Goal: Task Accomplishment & Management: Complete application form

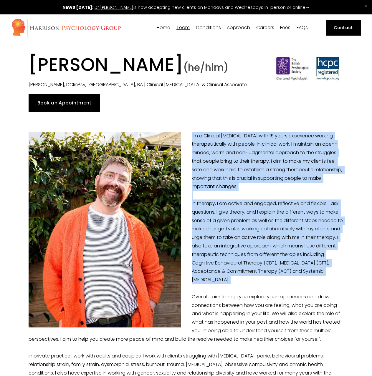
drag, startPoint x: 188, startPoint y: 134, endPoint x: 316, endPoint y: 289, distance: 200.7
click at [316, 289] on p "I’m a Clinical [MEDICAL_DATA] with 15 years experience working therapeutically …" at bounding box center [186, 297] width 315 height 331
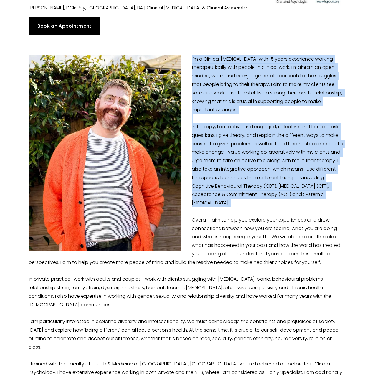
scroll to position [88, 0]
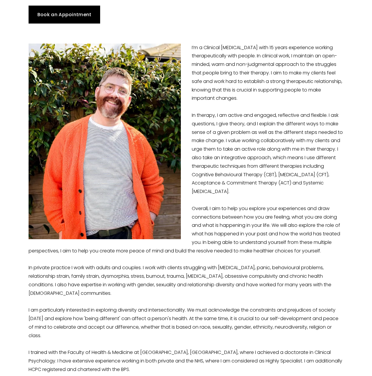
click at [297, 222] on p "I’m a Clinical [MEDICAL_DATA] with 15 years experience working therapeutically …" at bounding box center [186, 209] width 315 height 331
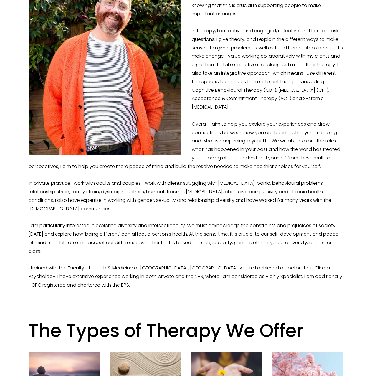
scroll to position [236, 0]
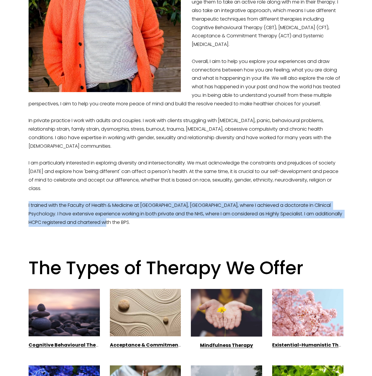
drag, startPoint x: 191, startPoint y: 227, endPoint x: 6, endPoint y: 206, distance: 185.8
click at [156, 225] on p "I’m a Clinical [MEDICAL_DATA] with 15 years experience working therapeutically …" at bounding box center [186, 61] width 315 height 331
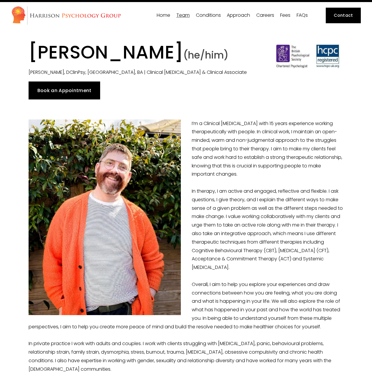
scroll to position [0, 0]
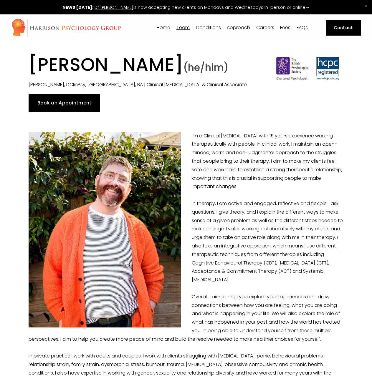
click at [64, 98] on link "Book an Appointment" at bounding box center [65, 103] width 72 height 18
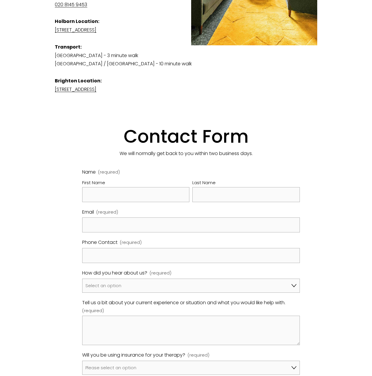
scroll to position [324, 0]
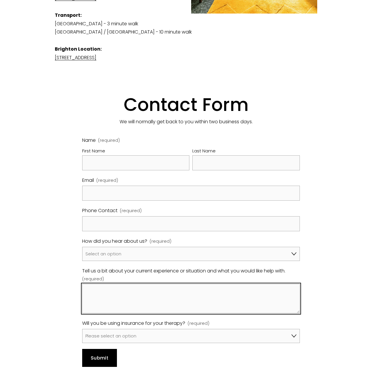
click at [227, 284] on textarea "Tell us a bit about your current experience or situation and what you would lik…" at bounding box center [191, 298] width 218 height 29
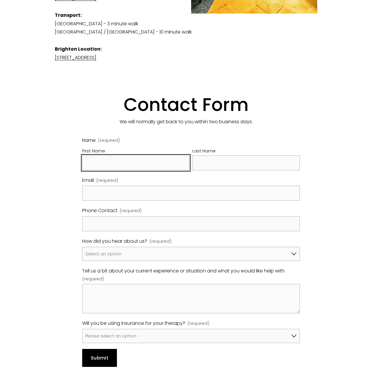
click at [151, 163] on input "First Name" at bounding box center [135, 163] width 107 height 15
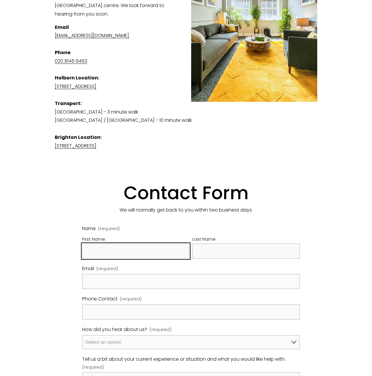
scroll to position [177, 0]
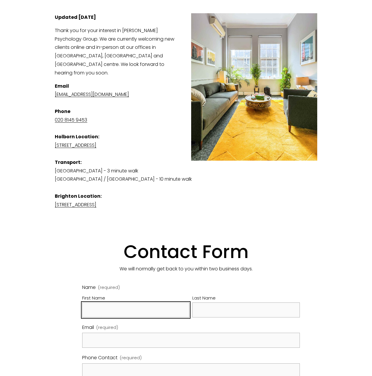
click at [136, 303] on input "First Name" at bounding box center [135, 310] width 107 height 15
type input "Louis"
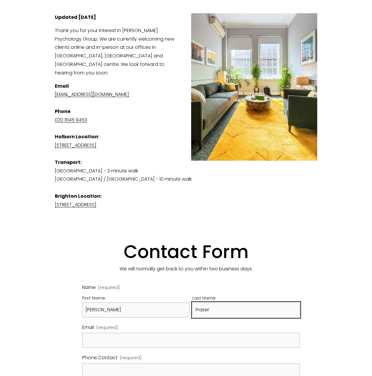
type input "Fraser"
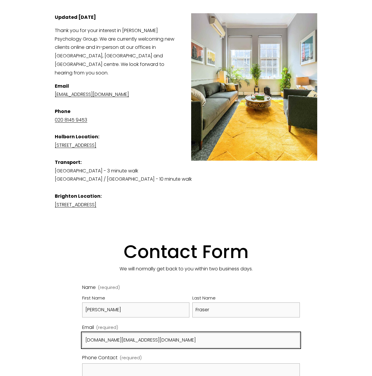
type input "louis.fraser.gb@gmail.com"
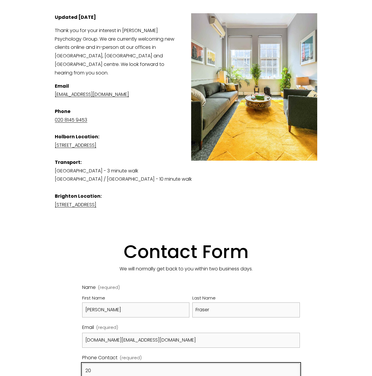
type input "2"
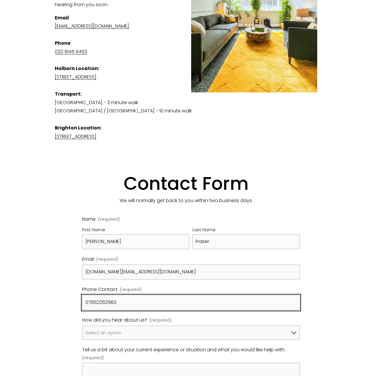
scroll to position [324, 0]
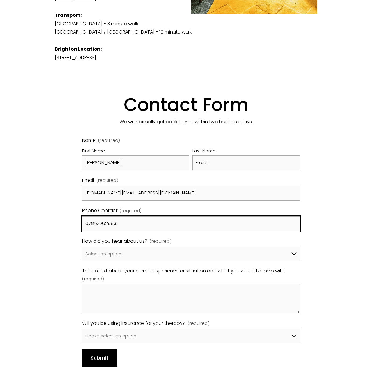
click at [100, 216] on input "07852262983" at bounding box center [191, 223] width 218 height 15
type input "07852262983"
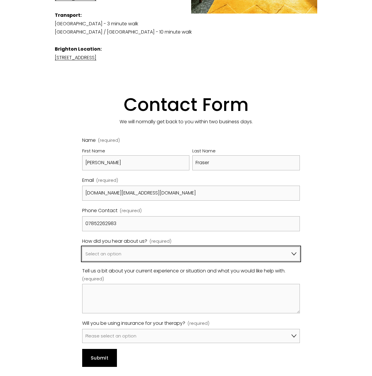
click at [130, 247] on select "Select an option Google A friend/family member told me about you I've been refe…" at bounding box center [191, 254] width 218 height 14
select select "Counselling Directory"
click at [82, 247] on select "Select an option Google A friend/family member told me about you I've been refe…" at bounding box center [191, 254] width 218 height 14
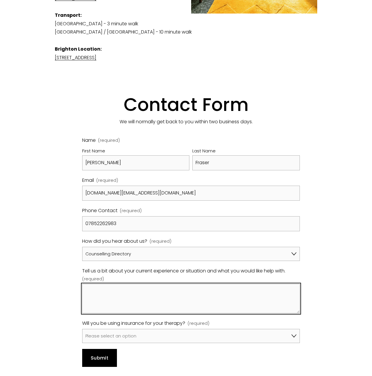
click at [162, 295] on textarea "Tell us a bit about your current experience or situation and what you would lik…" at bounding box center [191, 298] width 218 height 29
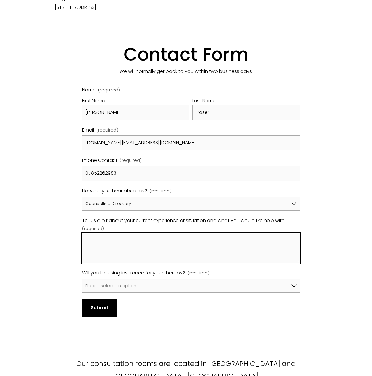
scroll to position [383, 0]
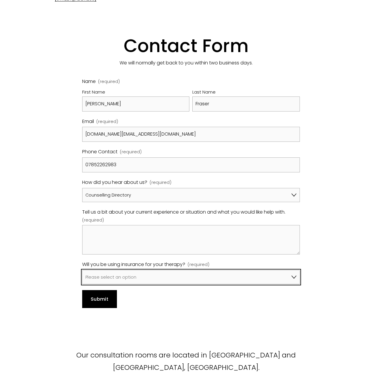
click at [159, 273] on select "Please select an option No, I won't be using insurance Yes, I will be using Avi…" at bounding box center [191, 277] width 218 height 14
select select "No, I won't be using insurance"
click at [82, 270] on select "Please select an option No, I won't be using insurance Yes, I will be using Avi…" at bounding box center [191, 277] width 218 height 14
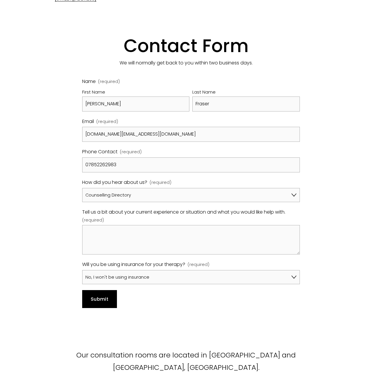
click at [62, 237] on div "Contact Us View fullsize Updated 26th September 2025 Thank you for your interes…" at bounding box center [186, 33] width 272 height 561
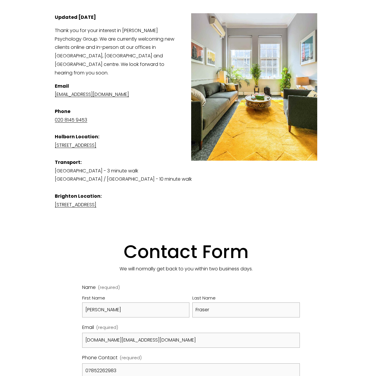
scroll to position [324, 0]
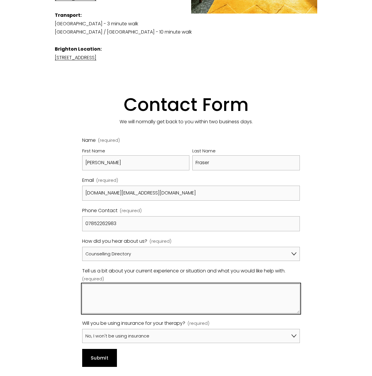
click at [162, 290] on textarea "Tell us a bit about your current experience or situation and what you would lik…" at bounding box center [191, 298] width 218 height 29
drag, startPoint x: 222, startPoint y: 290, endPoint x: 225, endPoint y: 292, distance: 3.6
click at [227, 294] on textarea "I've been in a long term, long distance relationship with intimacy issues which…" at bounding box center [191, 298] width 218 height 29
click at [219, 292] on textarea "I've been in a long term, long distance relationship with intimacy issues which…" at bounding box center [191, 298] width 218 height 29
click at [231, 295] on textarea "I've been in a long term, long distance relationship with intimacy issues which…" at bounding box center [191, 298] width 218 height 29
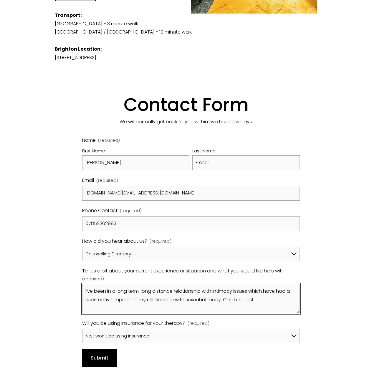
paste textarea "[PERSON_NAME]"
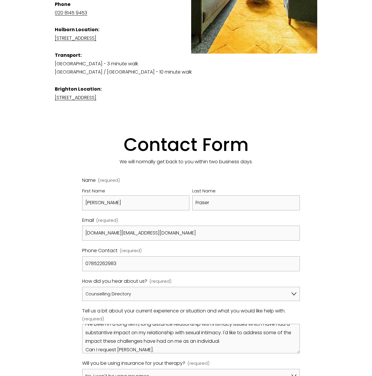
scroll to position [295, 0]
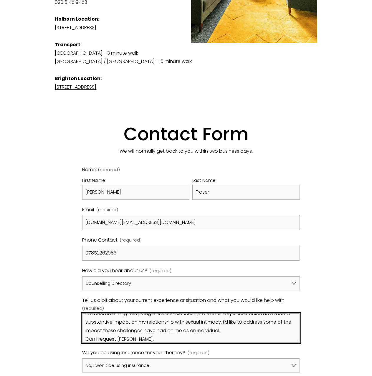
click at [186, 329] on textarea "I've been in a long term, long distance relationship with intimacy issues which…" at bounding box center [191, 328] width 218 height 29
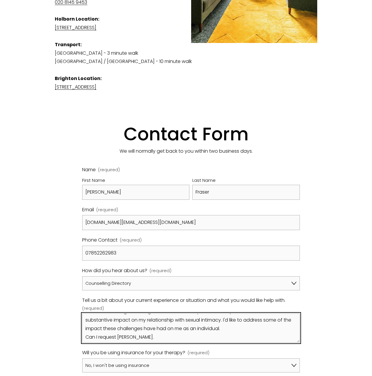
drag, startPoint x: 117, startPoint y: 330, endPoint x: 78, endPoint y: 328, distance: 38.9
click at [78, 328] on div "Name (required) First Name Louis Last Name Fraser Email (required) louis.fraser…" at bounding box center [191, 281] width 228 height 241
paste textarea ".psychologytoday"
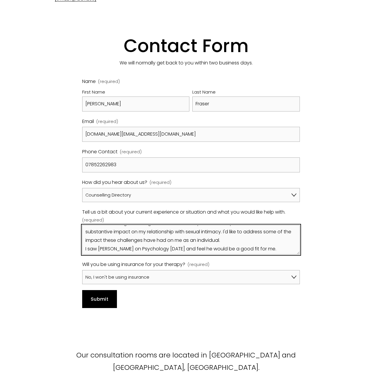
scroll to position [0, 0]
click at [174, 225] on textarea "I've been in a long term, long distance relationship with intimacy issues which…" at bounding box center [191, 239] width 218 height 29
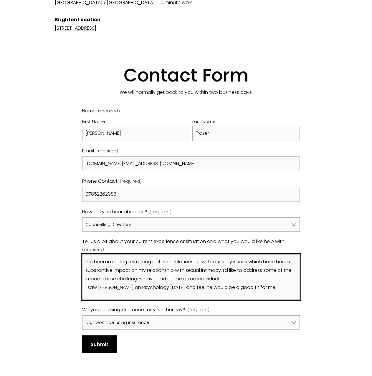
drag, startPoint x: 298, startPoint y: 276, endPoint x: 296, endPoint y: 292, distance: 16.0
click at [296, 292] on textarea "I've been in a long term, long distance relationship with intimacy issues which…" at bounding box center [191, 277] width 218 height 45
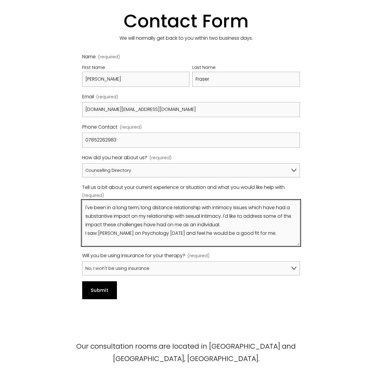
scroll to position [412, 0]
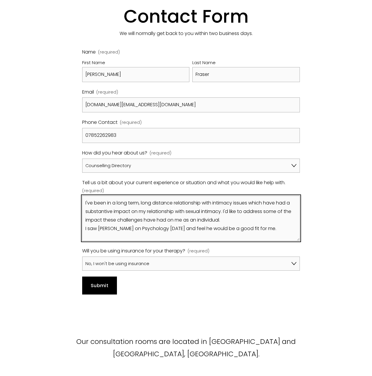
type textarea "I've been in a long term, long distance relationship with intimacy issues which…"
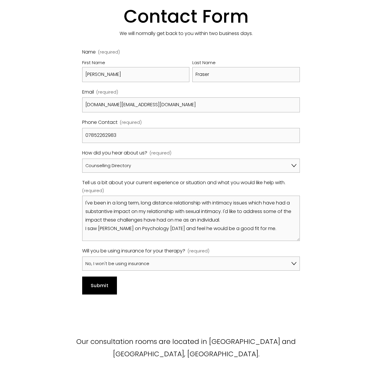
click at [109, 284] on button "Submit Submit" at bounding box center [99, 286] width 35 height 18
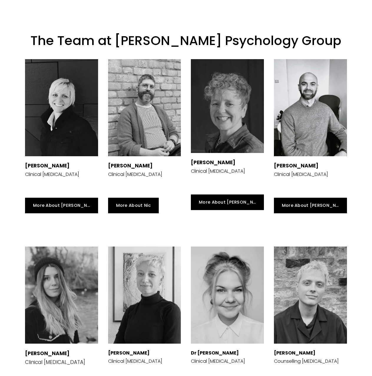
scroll to position [1031, 0]
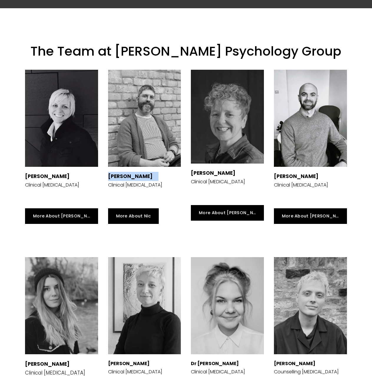
drag, startPoint x: 107, startPoint y: 158, endPoint x: 159, endPoint y: 157, distance: 52.4
click at [159, 157] on div "Dr Nicolas Burden Clinical Psychologist" at bounding box center [144, 134] width 83 height 139
copy p "[PERSON_NAME]"
click at [157, 172] on div "Dr Nicolas Burden Clinical Psychologist" at bounding box center [144, 185] width 73 height 27
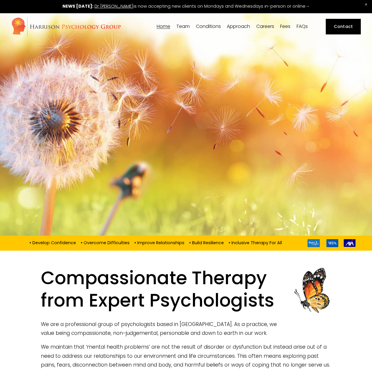
scroll to position [0, 0]
